Goal: Task Accomplishment & Management: Manage account settings

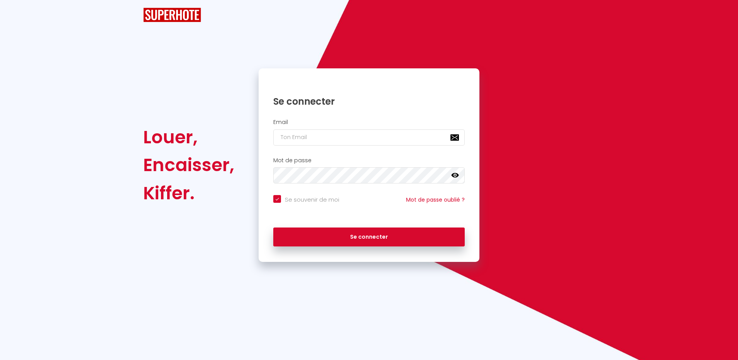
checkbox input "true"
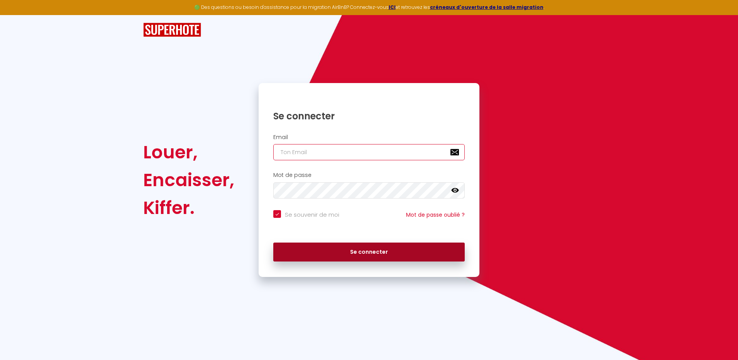
type input "[EMAIL_ADDRESS][DOMAIN_NAME]"
click at [377, 254] on button "Se connecter" at bounding box center [368, 251] width 191 height 19
checkbox input "true"
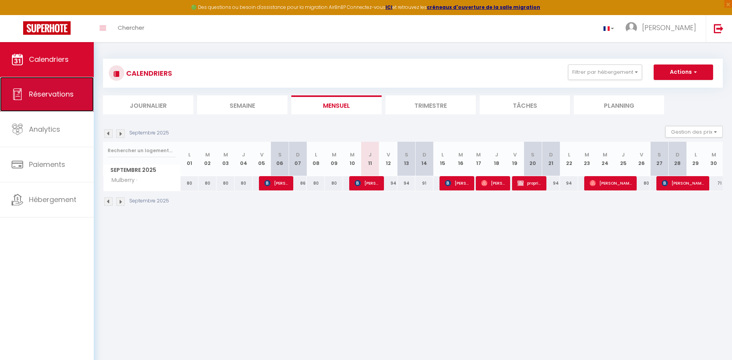
click at [63, 93] on span "Réservations" at bounding box center [51, 94] width 45 height 10
select select "not_cancelled"
select select
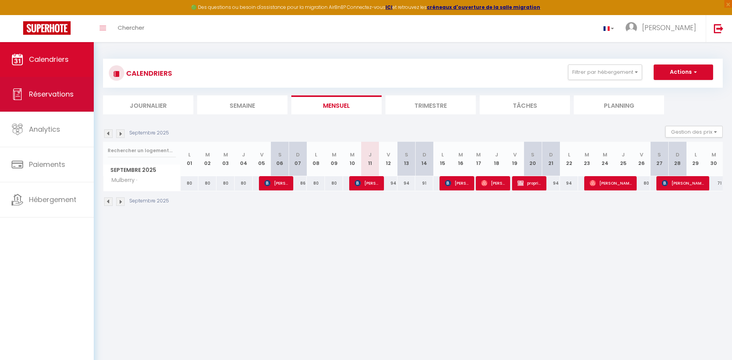
select select
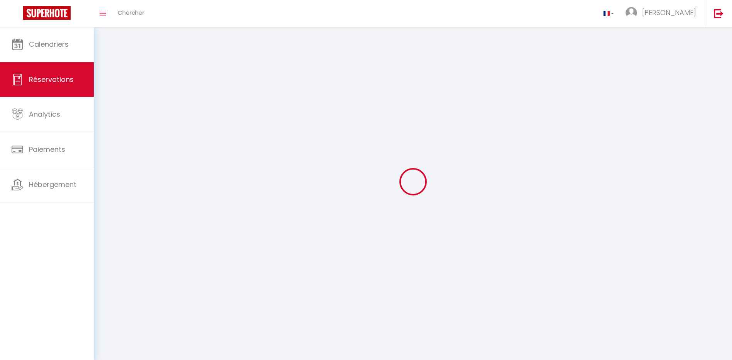
select select
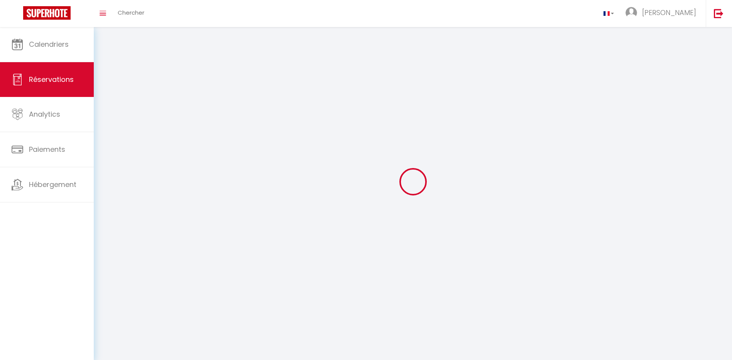
select select
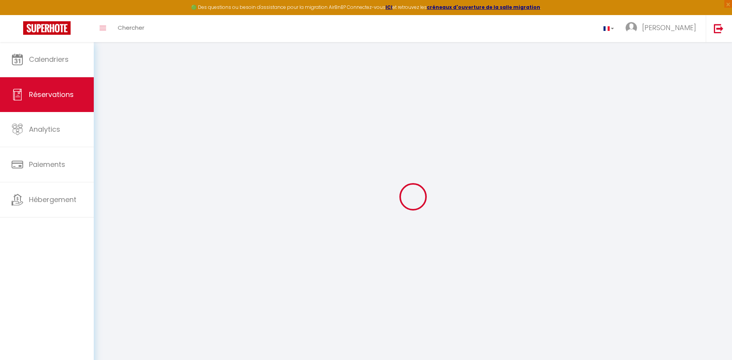
select select
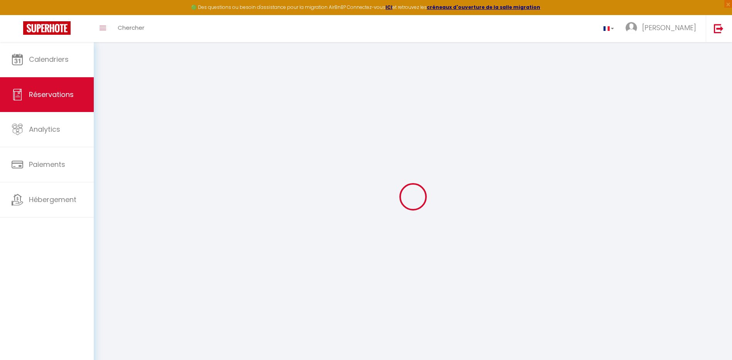
select select
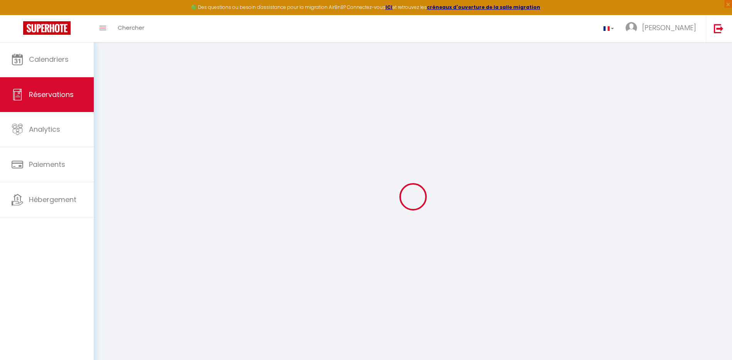
select select
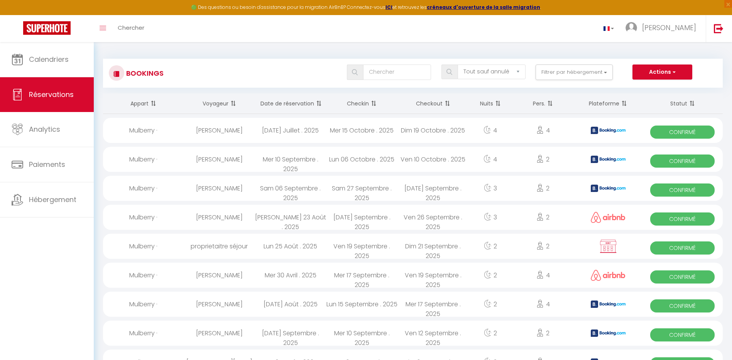
click at [301, 103] on th "Date de réservation" at bounding box center [290, 103] width 71 height 20
select select
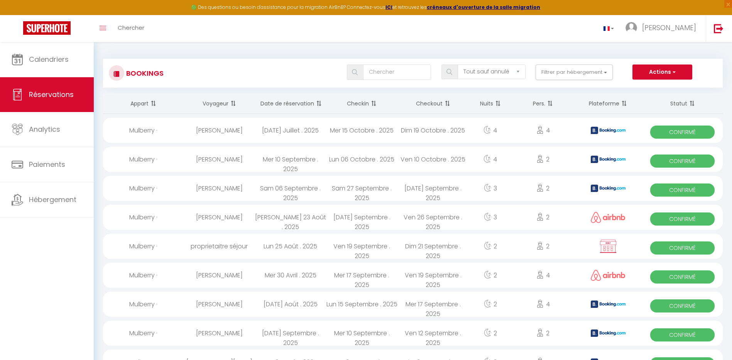
select select
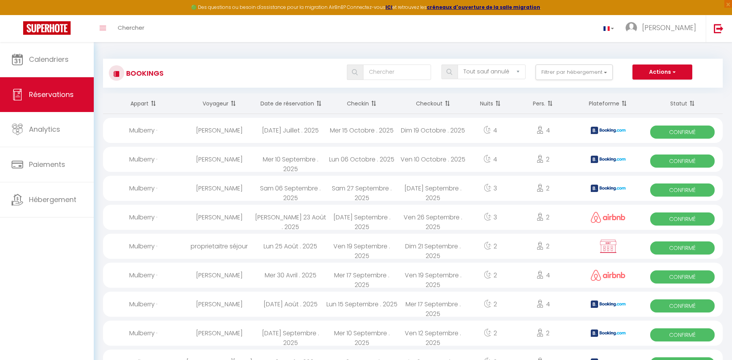
select select
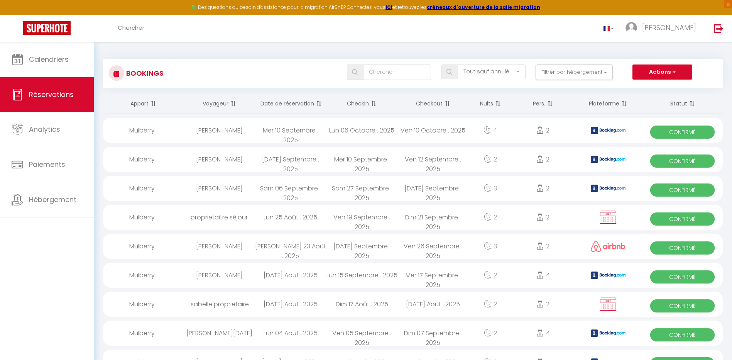
click at [678, 132] on span "Confirmé" at bounding box center [682, 131] width 64 height 13
select select "OK"
select select "KO"
select select "0"
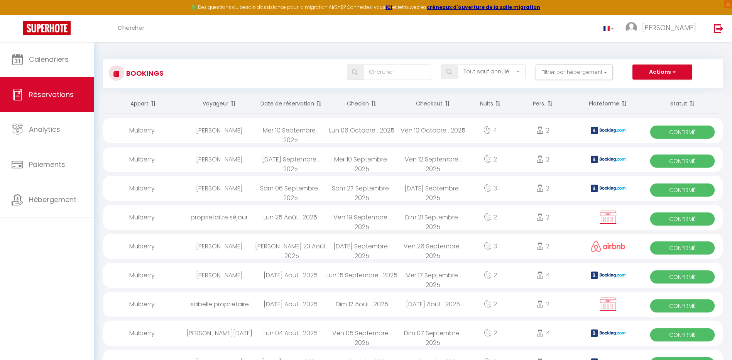
select select "1"
select select
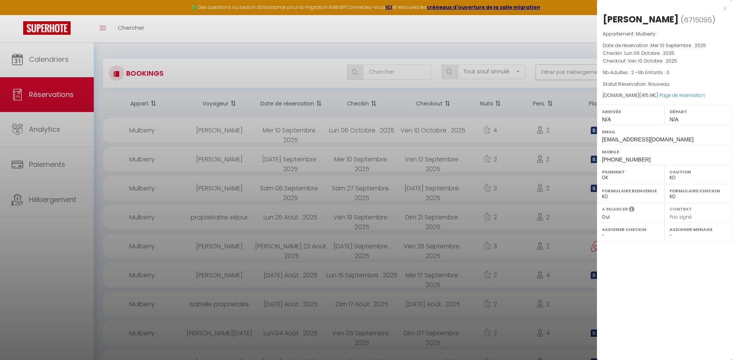
drag, startPoint x: 43, startPoint y: 95, endPoint x: 57, endPoint y: 90, distance: 14.2
click at [43, 96] on div at bounding box center [366, 180] width 732 height 360
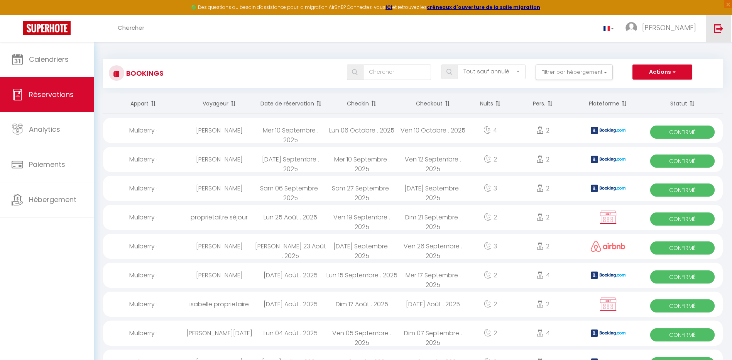
click at [720, 32] on img at bounding box center [719, 29] width 10 height 10
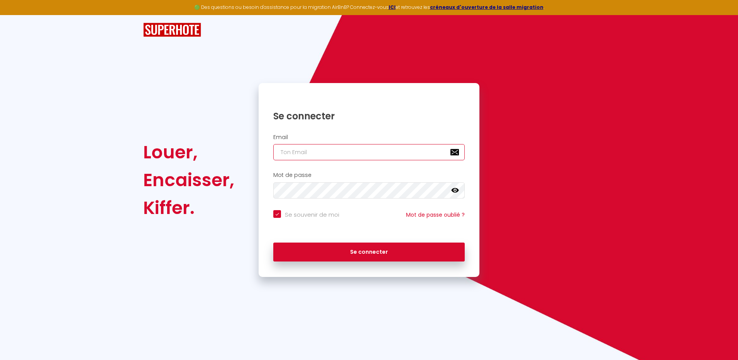
type input "[EMAIL_ADDRESS][DOMAIN_NAME]"
checkbox input "true"
